Goal: Information Seeking & Learning: Find specific fact

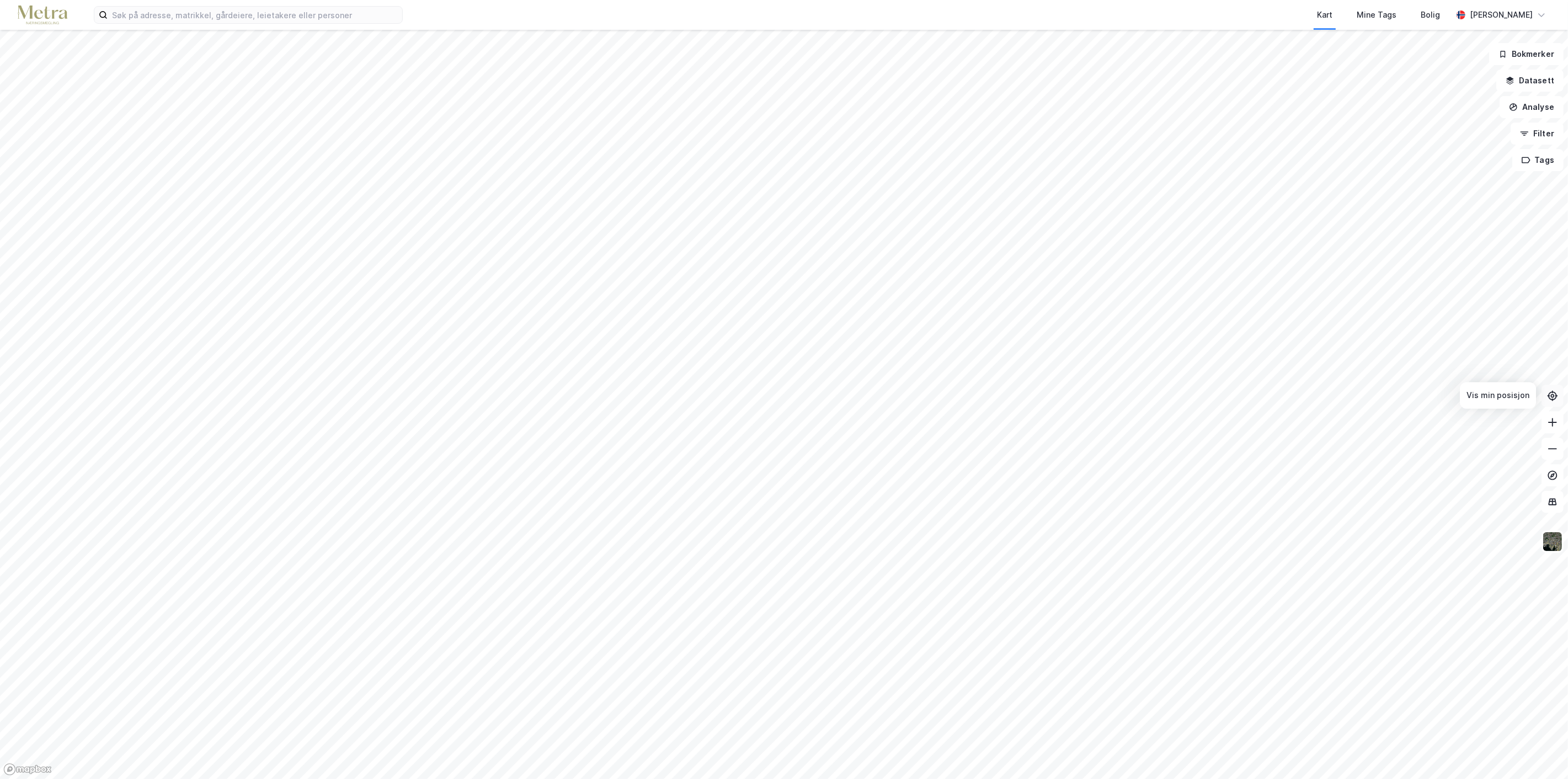
click at [1553, 395] on icon at bounding box center [1552, 395] width 11 height 11
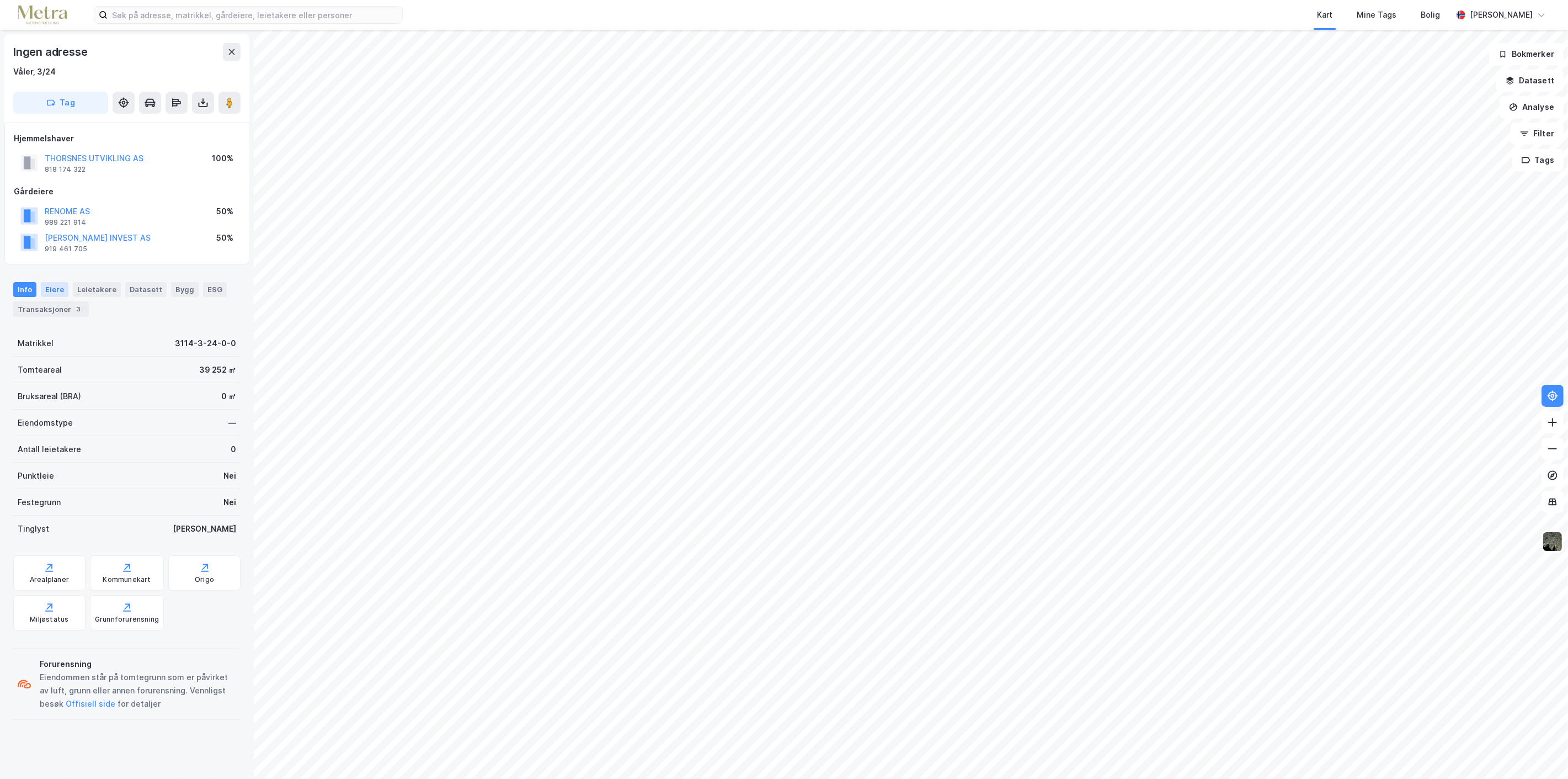
click at [48, 291] on div "Eiere" at bounding box center [55, 289] width 28 height 15
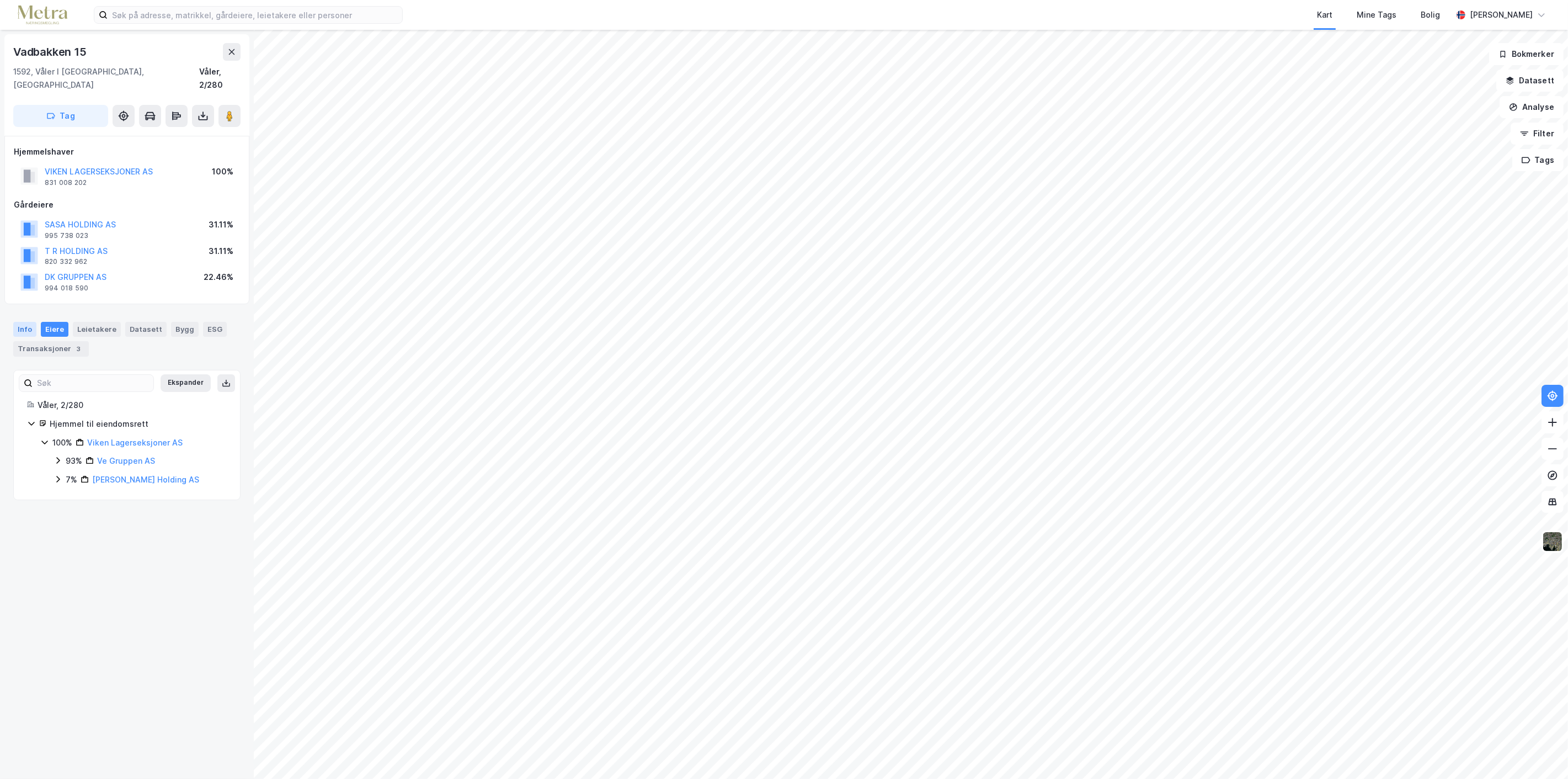
click at [24, 322] on div "Info" at bounding box center [25, 329] width 23 height 15
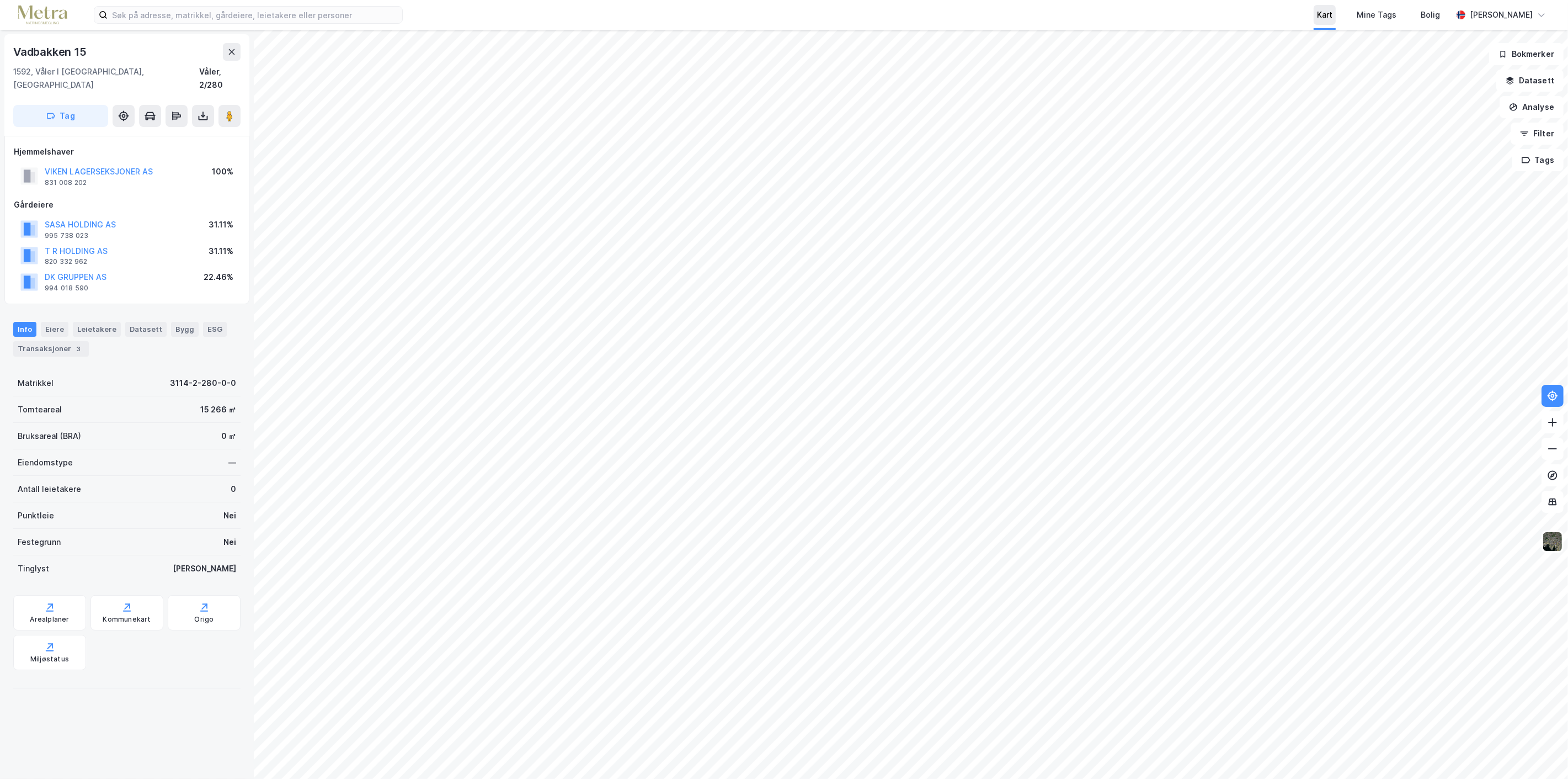
click at [1325, 12] on div "Kart" at bounding box center [1325, 15] width 16 height 13
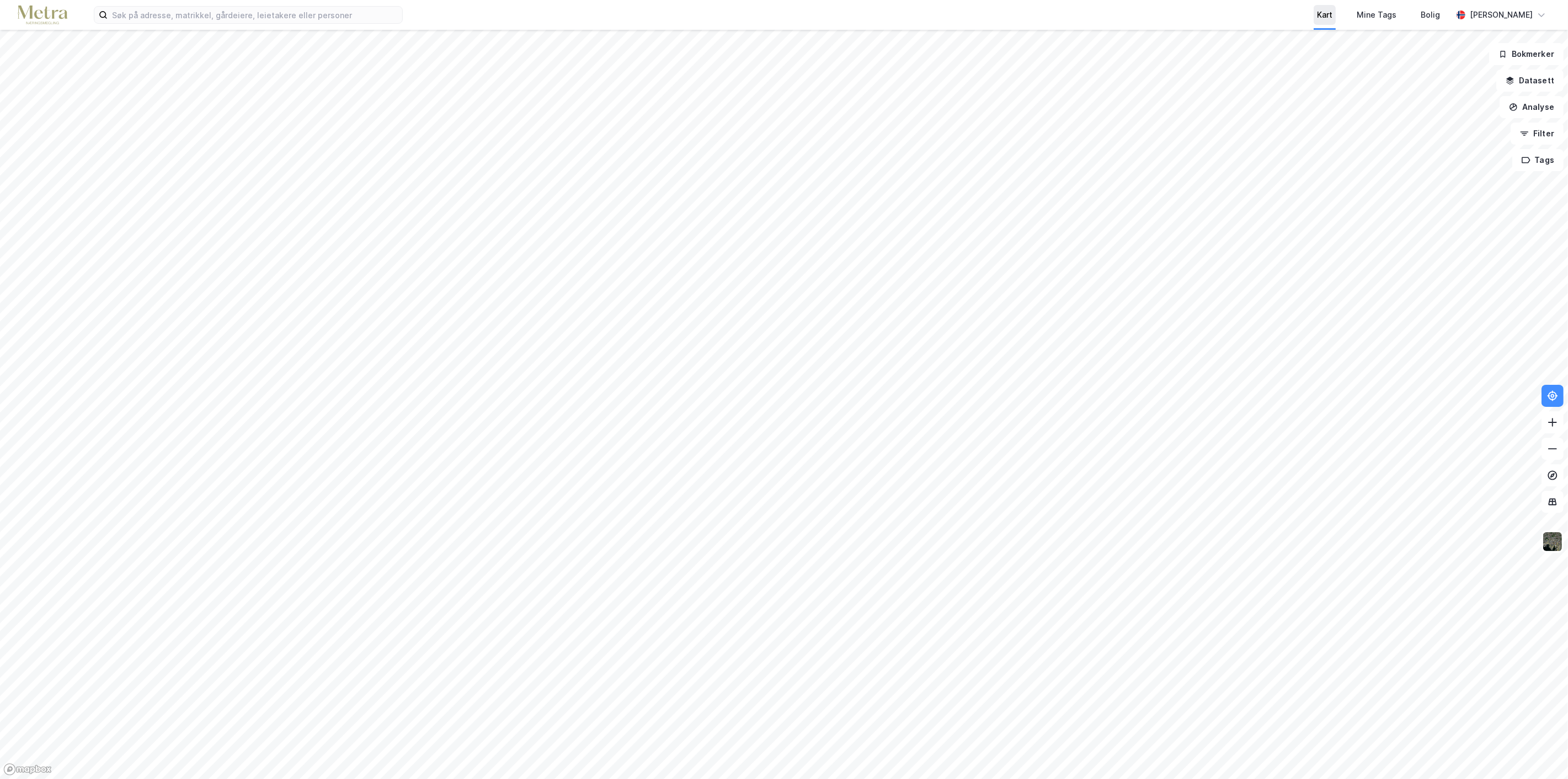
click at [1325, 12] on div "Kart" at bounding box center [1325, 15] width 16 height 13
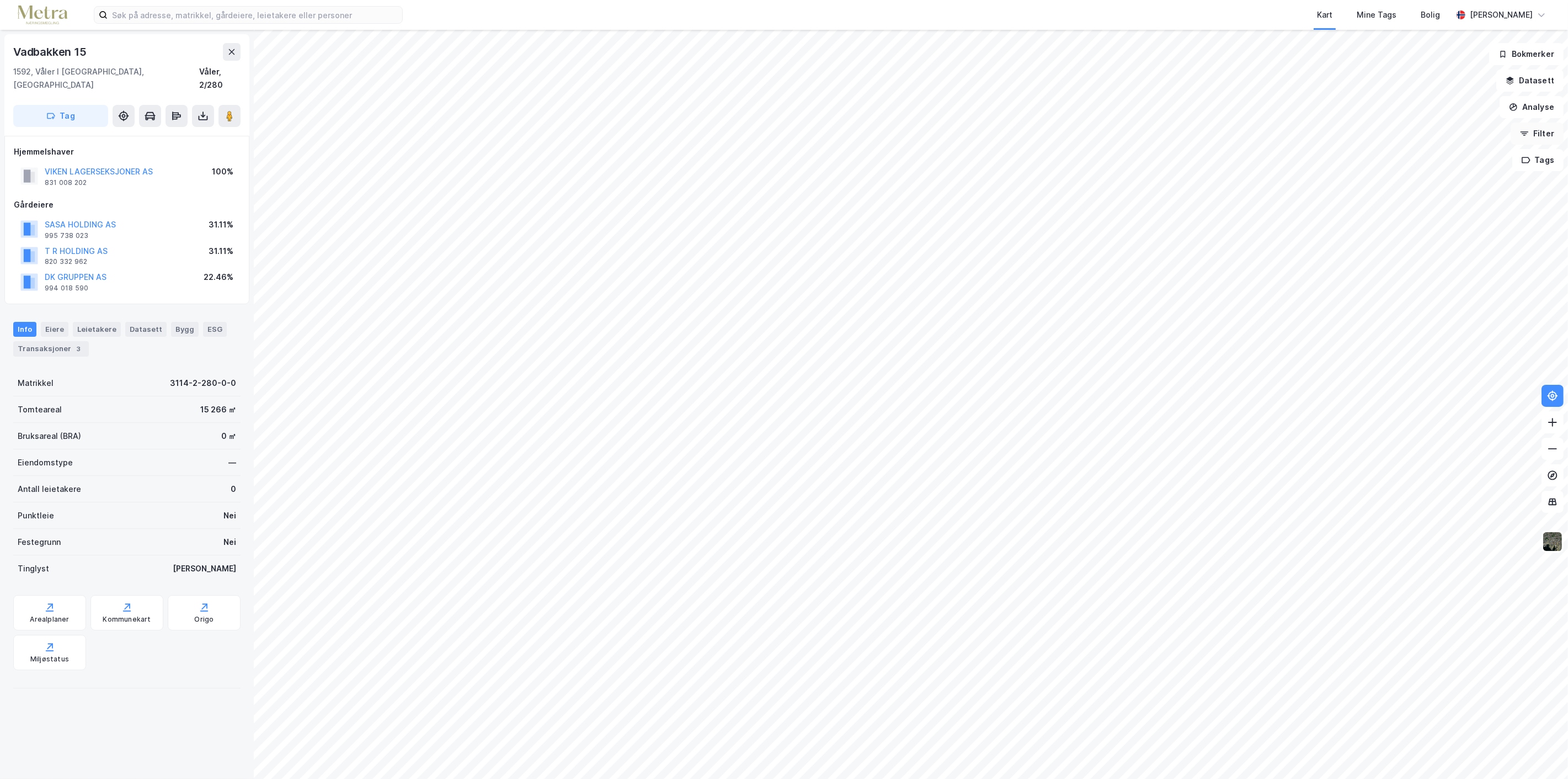
click at [1553, 134] on button "Filter" at bounding box center [1537, 133] width 53 height 22
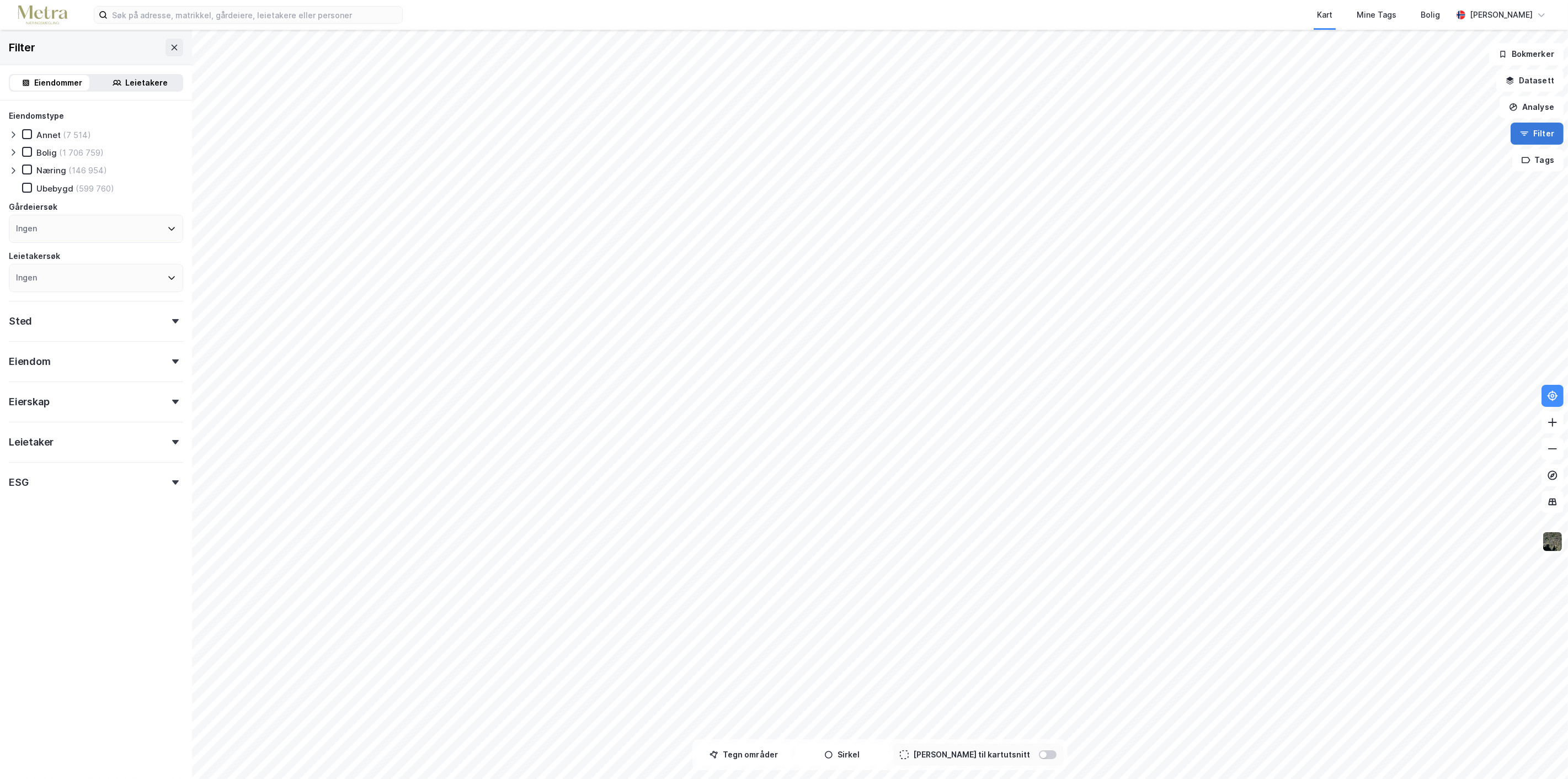
click at [1553, 133] on button "Filter" at bounding box center [1537, 133] width 53 height 22
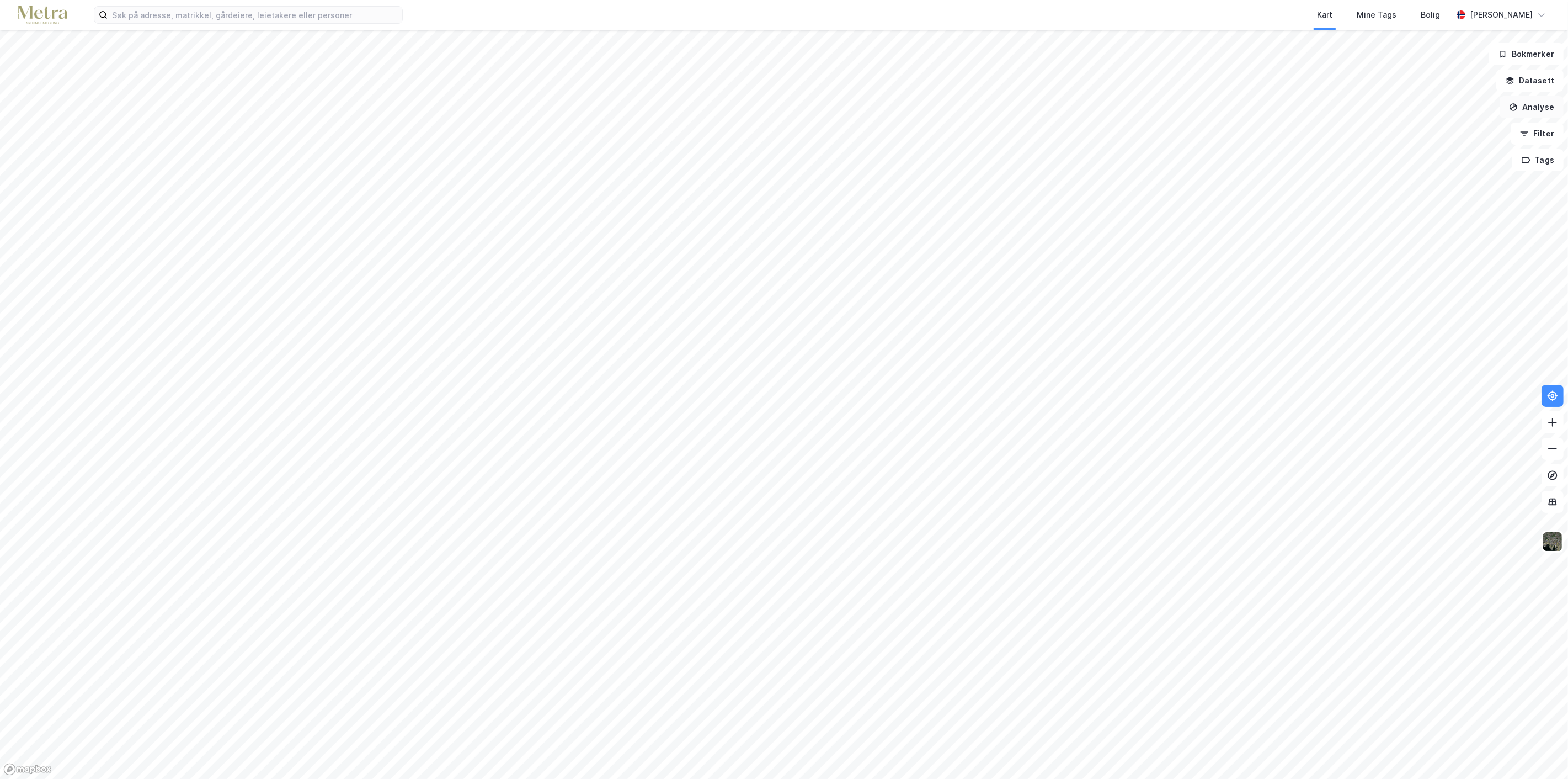
click at [1543, 107] on button "Analyse" at bounding box center [1532, 107] width 64 height 22
click at [1541, 76] on button "Datasett" at bounding box center [1530, 81] width 67 height 22
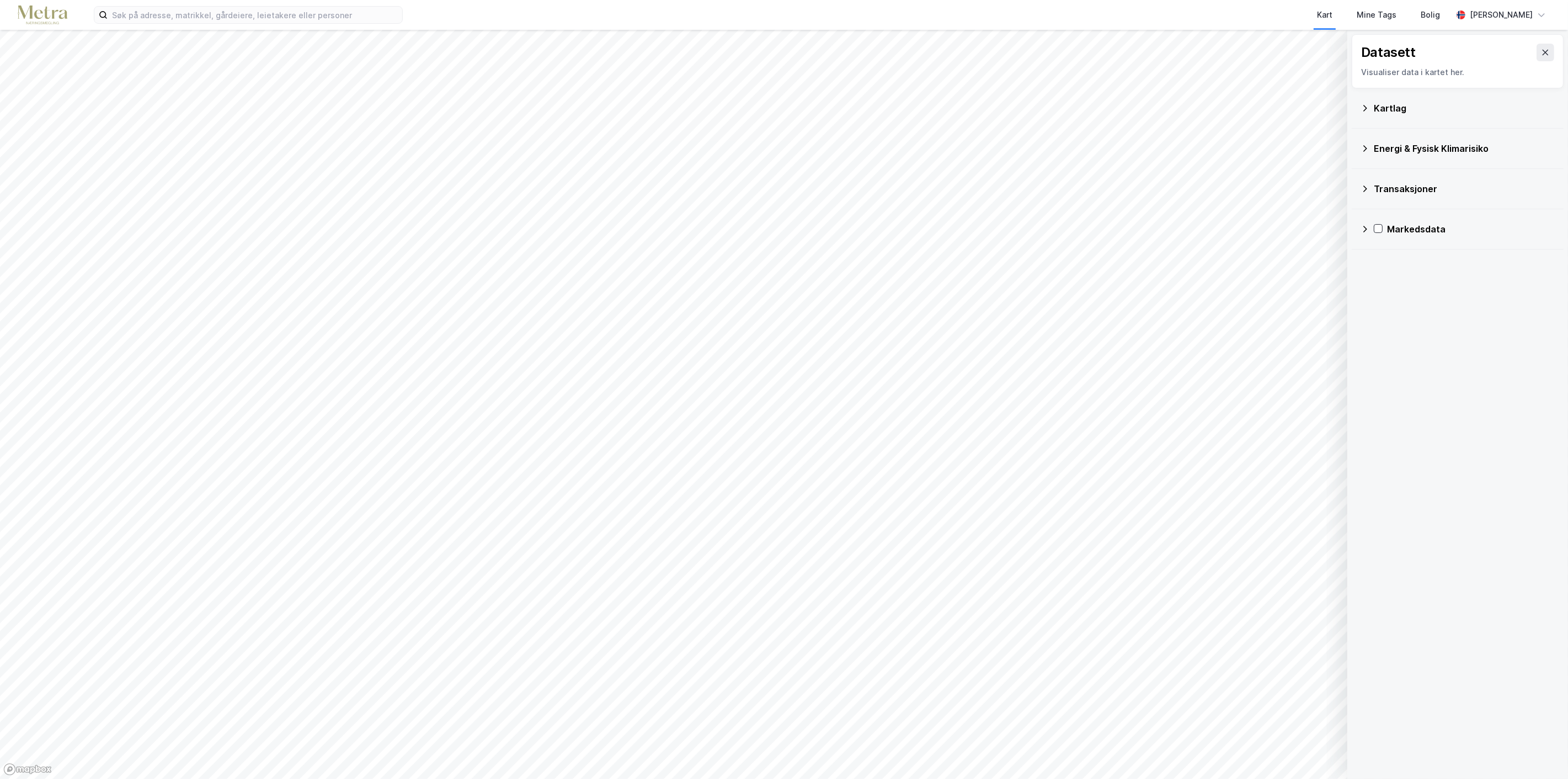
click at [1366, 106] on icon at bounding box center [1365, 108] width 9 height 9
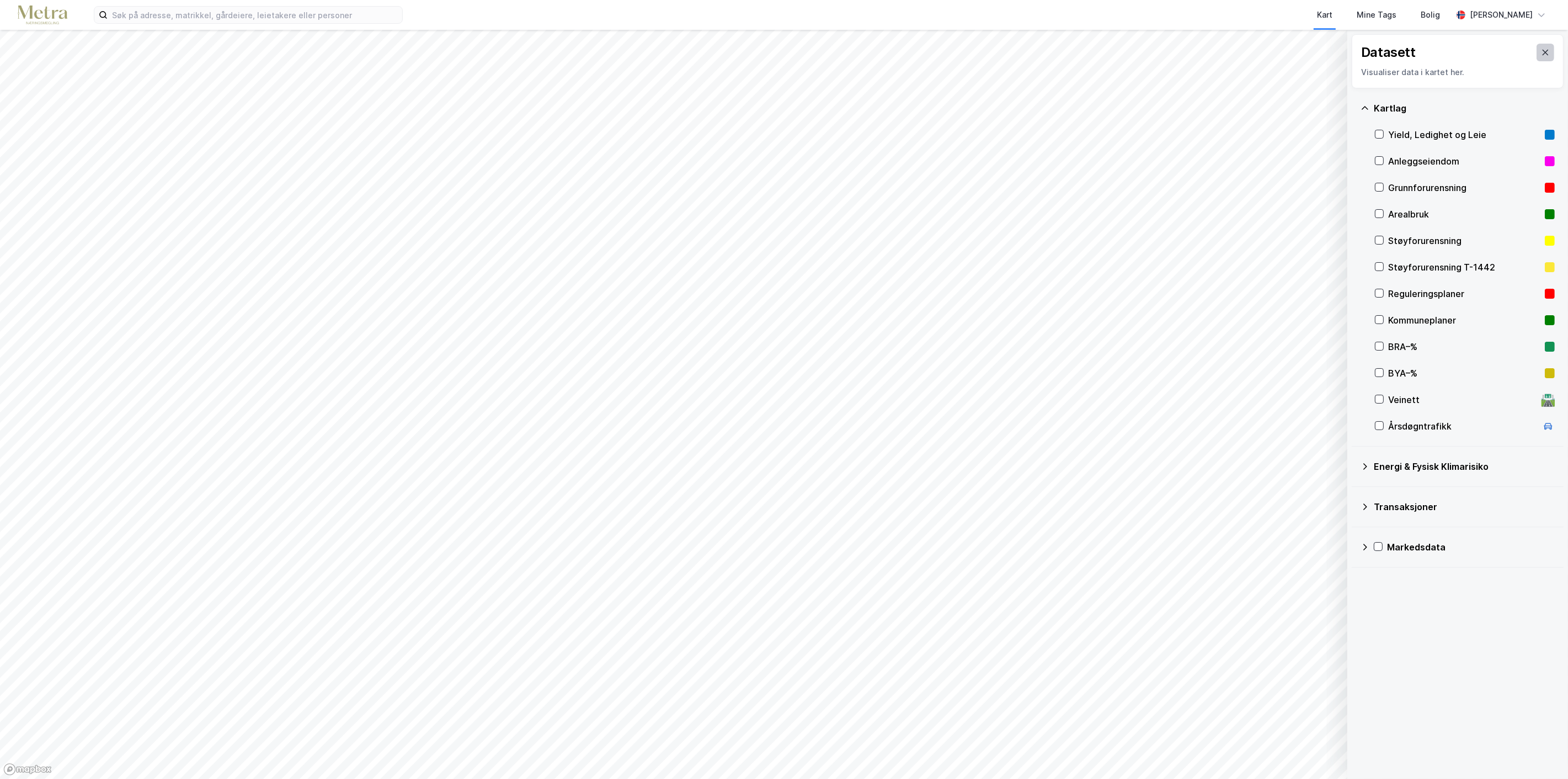
click at [1537, 46] on button at bounding box center [1546, 52] width 18 height 18
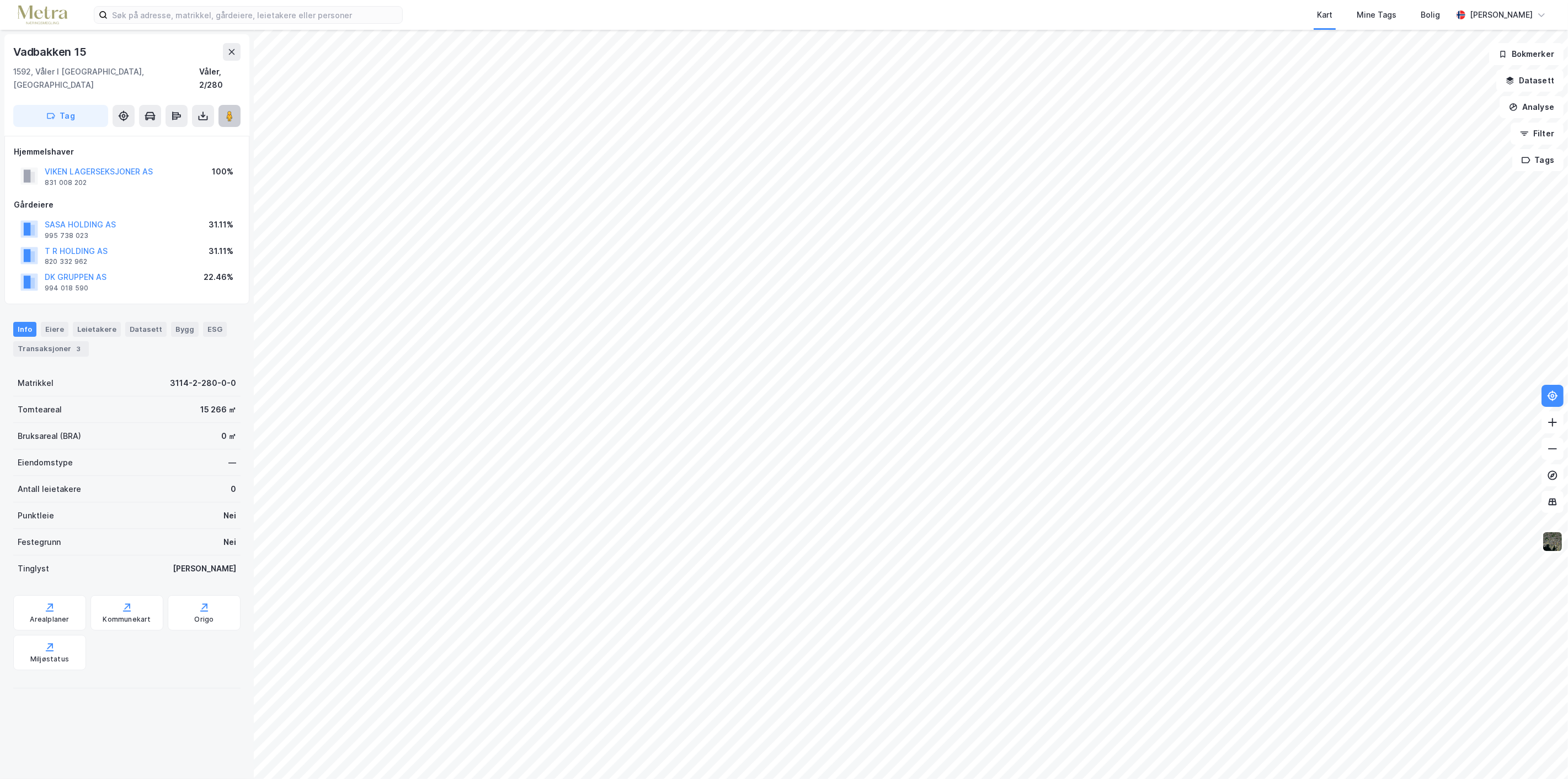
click at [227, 110] on image at bounding box center [229, 115] width 7 height 11
click at [235, 51] on icon at bounding box center [231, 51] width 9 height 9
click at [0, 0] on button "VIKEN LAGERSEKSJONER AS" at bounding box center [0, 0] width 0 height 0
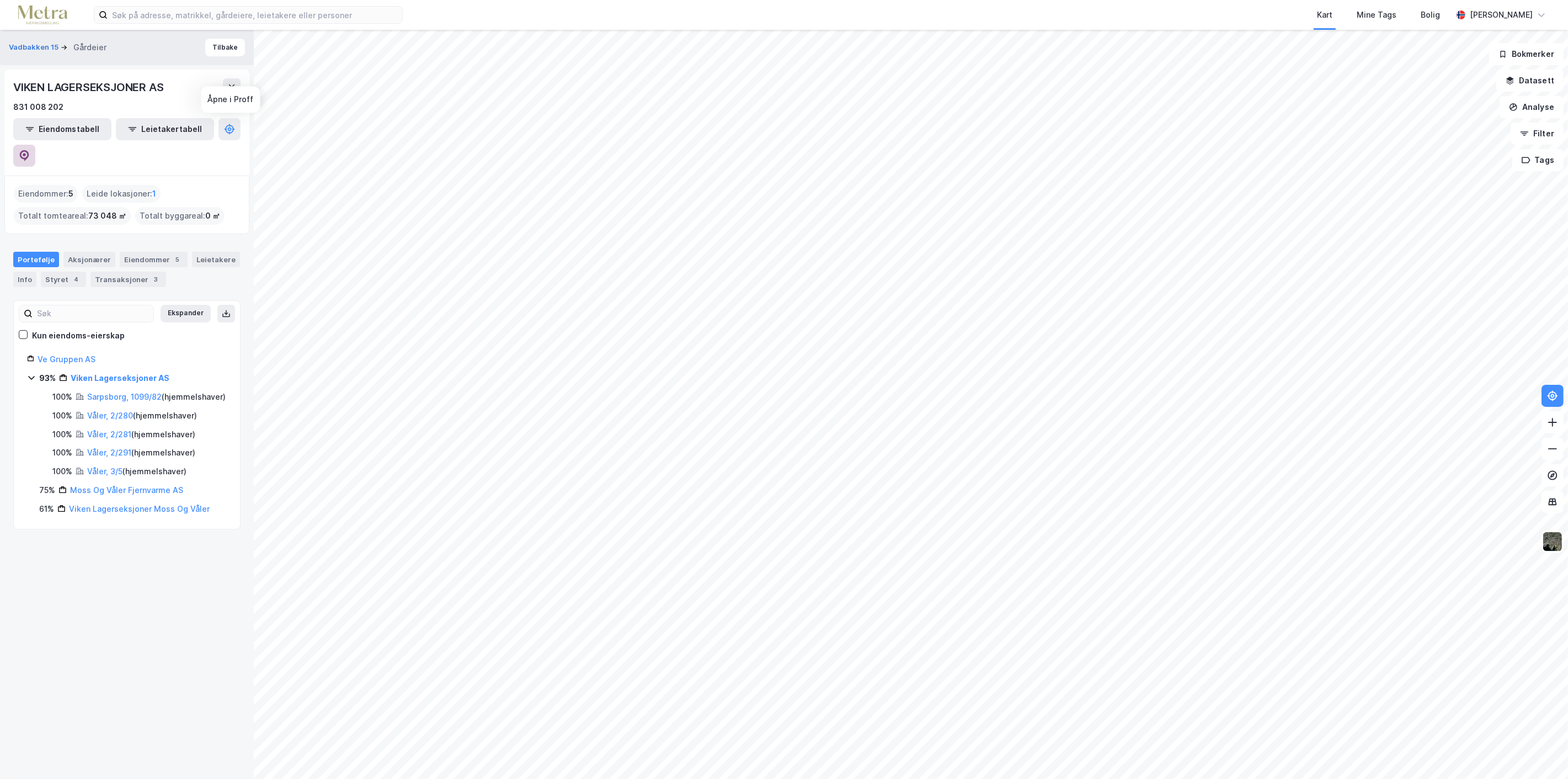
click at [29, 150] on icon at bounding box center [24, 156] width 11 height 11
